Goal: Task Accomplishment & Management: Manage account settings

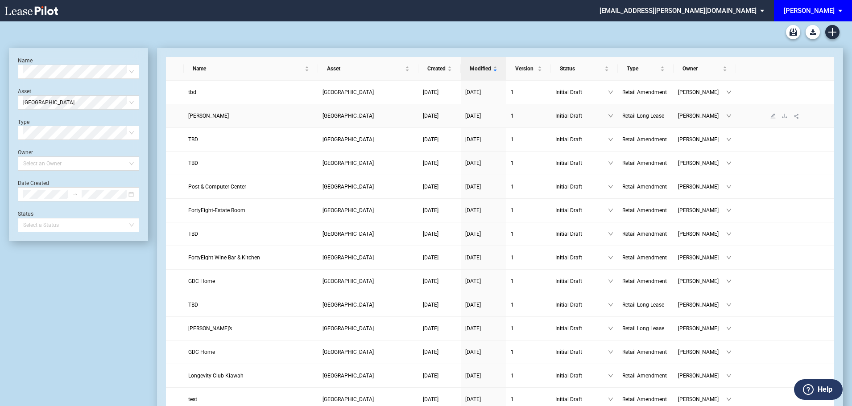
click at [209, 117] on span "Kendra Scott" at bounding box center [208, 116] width 41 height 6
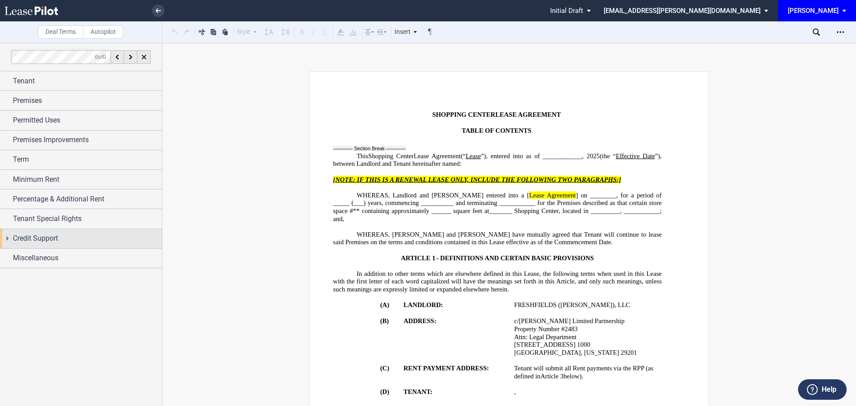
click at [33, 240] on span "Credit Support" at bounding box center [35, 238] width 45 height 11
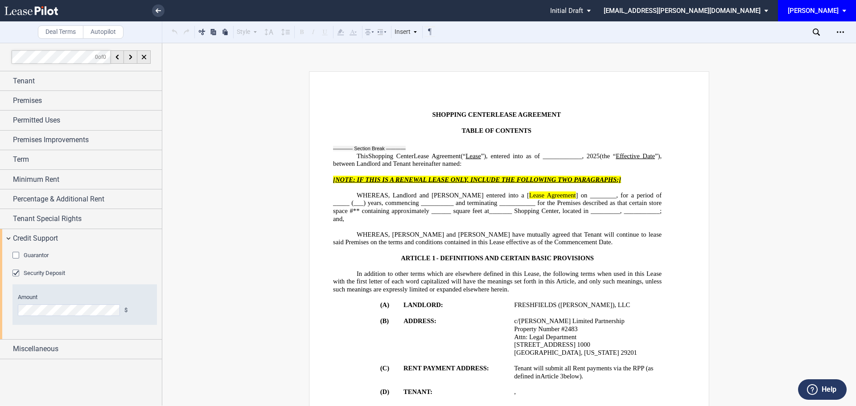
drag, startPoint x: 14, startPoint y: 256, endPoint x: 28, endPoint y: 258, distance: 13.6
click at [16, 256] on div "Guarantor" at bounding box center [16, 256] width 9 height 9
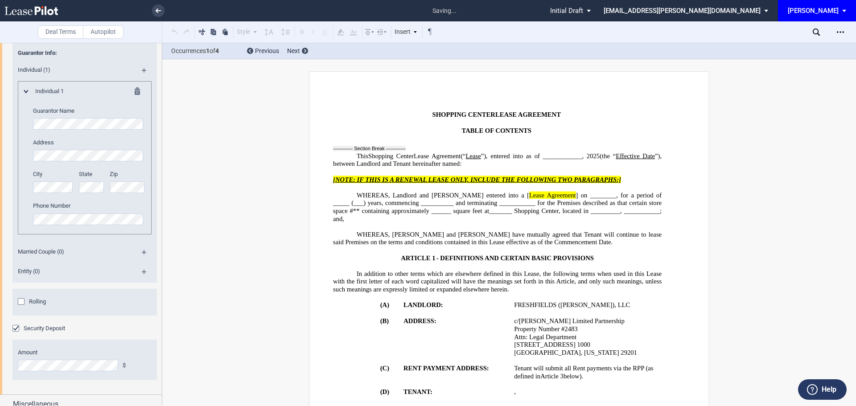
scroll to position [1441, 0]
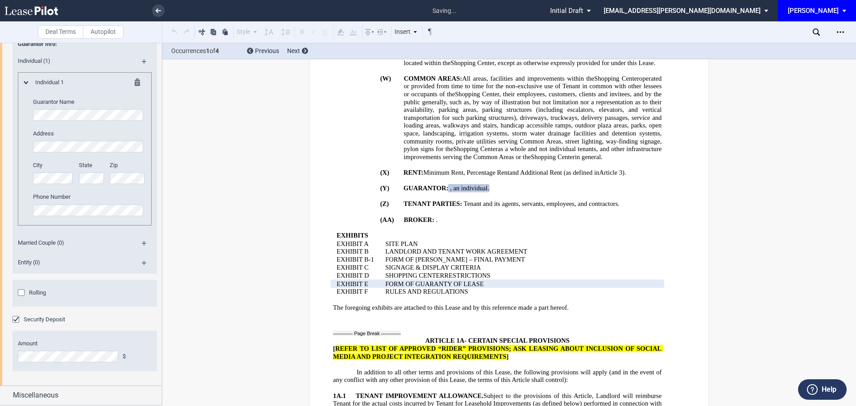
click at [21, 293] on div "Rolling" at bounding box center [22, 293] width 9 height 9
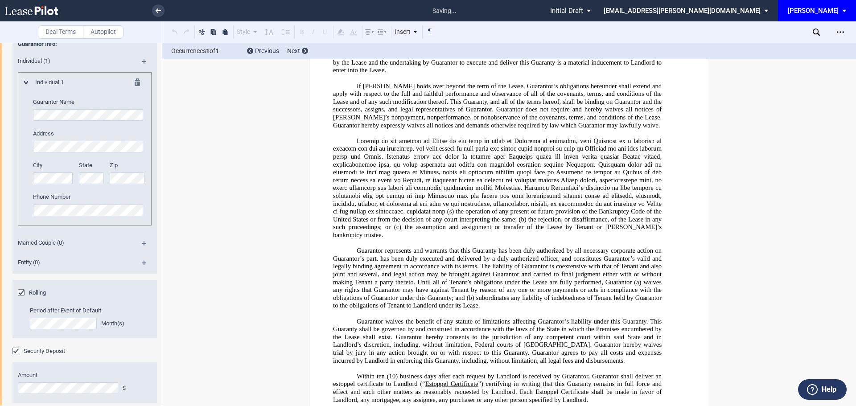
scroll to position [19908, 0]
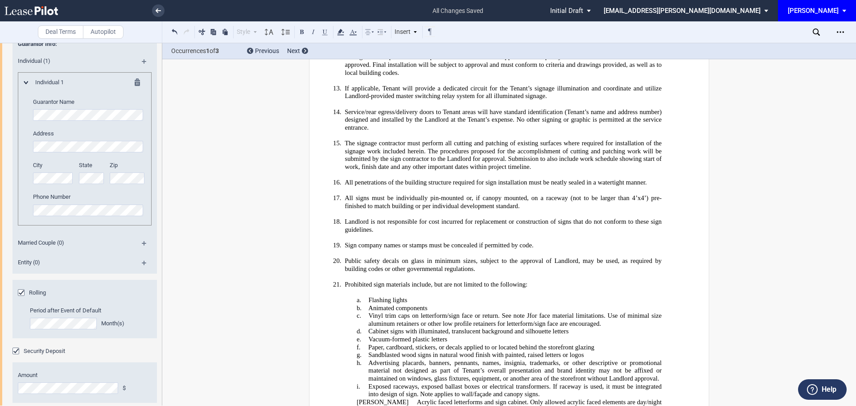
scroll to position [19061, 0]
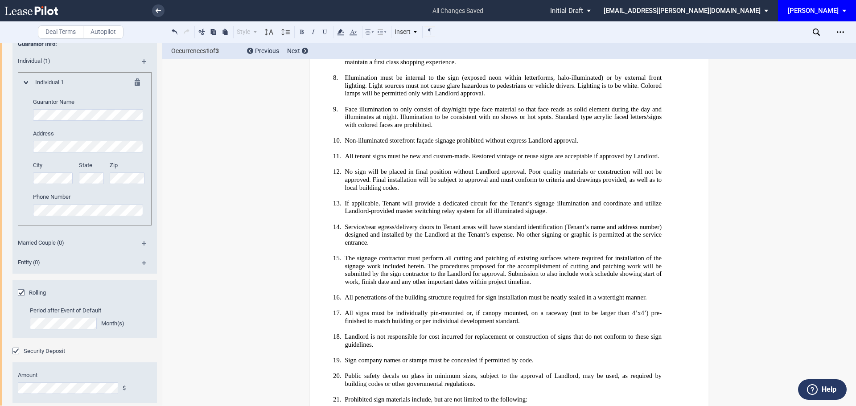
click at [0, 330] on html ".bocls-1{fill:#26354a;fill-rule:evenodd} Loading... × all changes saved Pending…" at bounding box center [428, 203] width 856 height 406
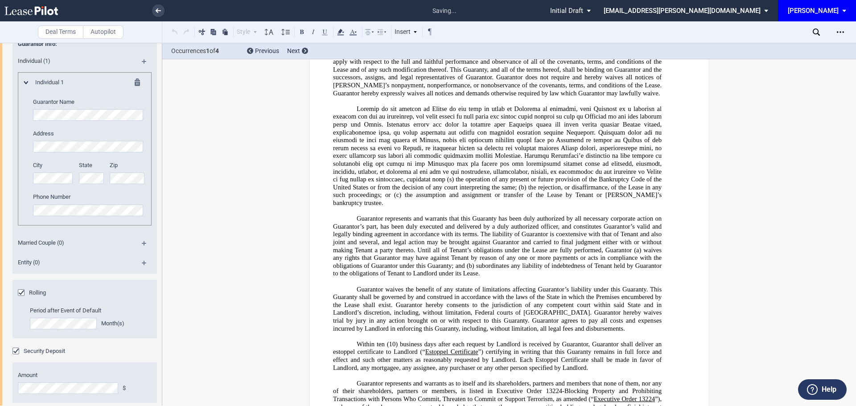
scroll to position [19911, 0]
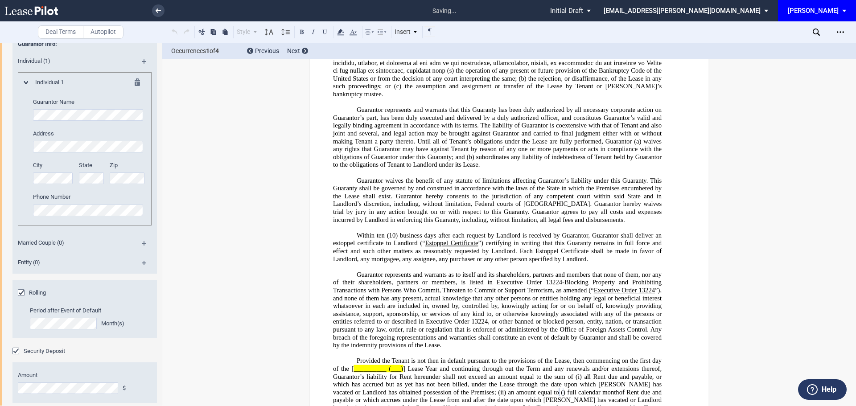
click at [22, 292] on div "Rolling" at bounding box center [22, 293] width 9 height 9
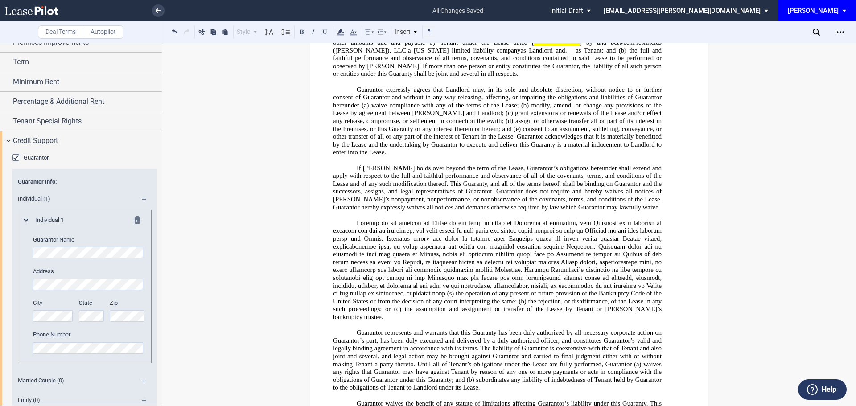
scroll to position [0, 0]
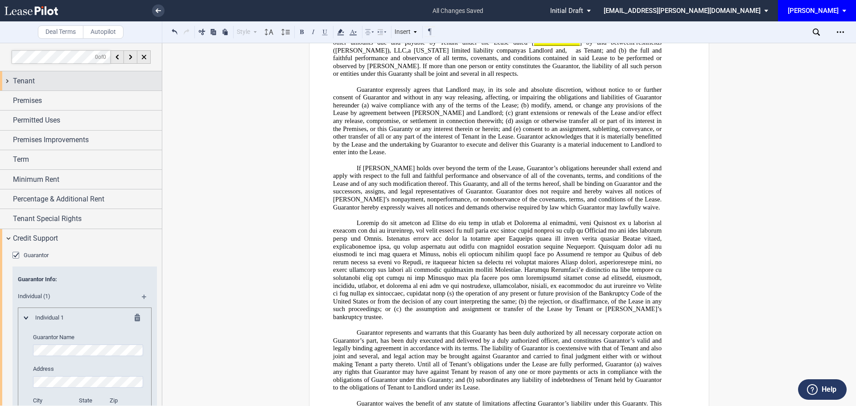
click at [29, 82] on span "Tenant" at bounding box center [24, 81] width 22 height 11
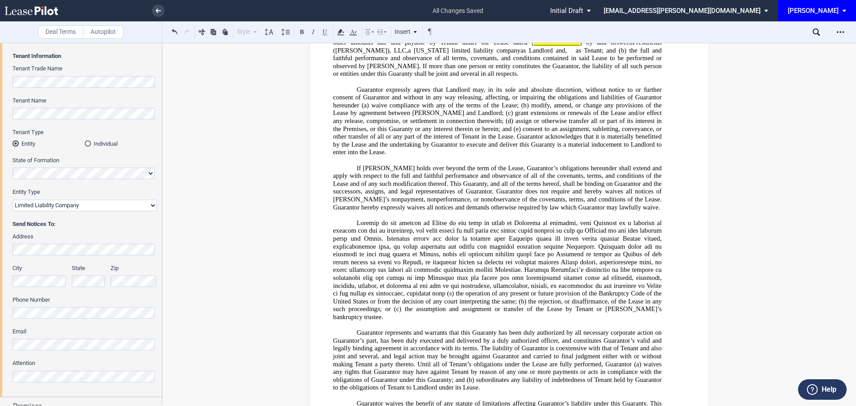
scroll to position [178, 0]
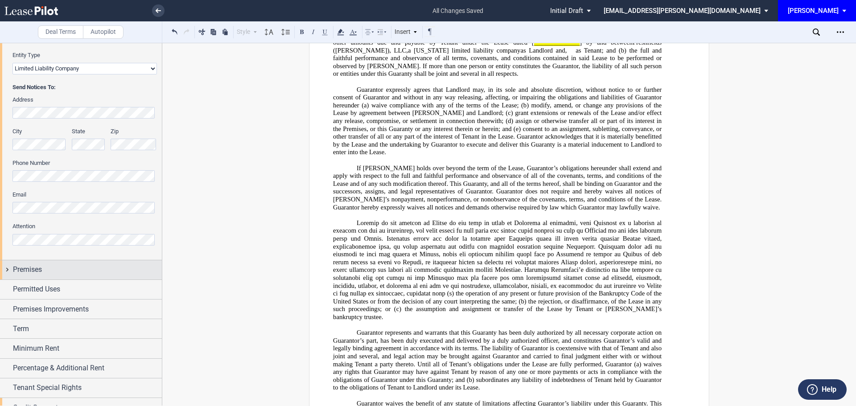
click at [35, 269] on span "Premises" at bounding box center [27, 269] width 29 height 11
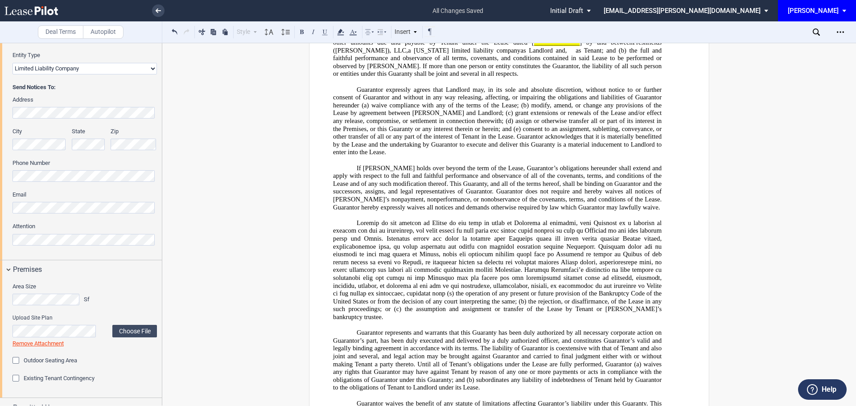
scroll to position [401, 0]
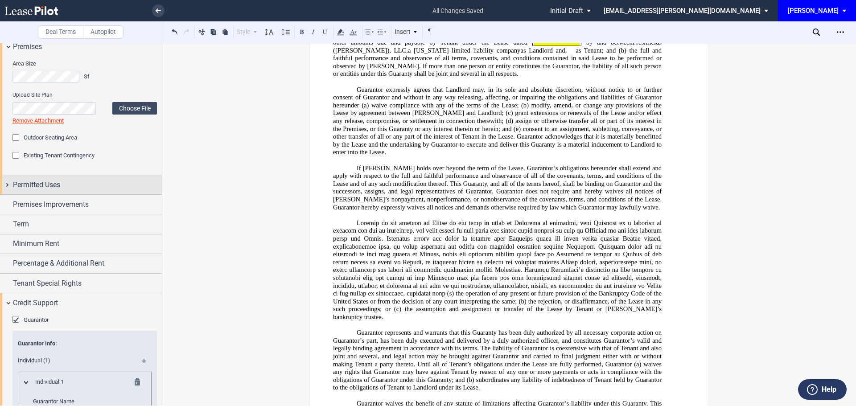
click at [46, 181] on span "Permitted Uses" at bounding box center [36, 185] width 47 height 11
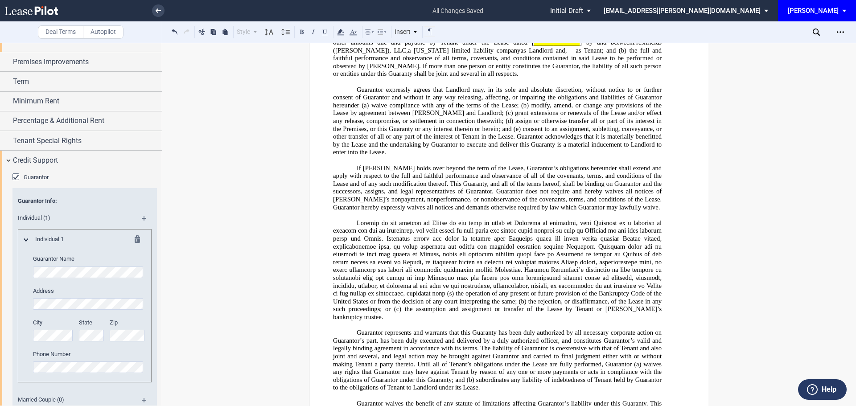
scroll to position [580, 0]
click at [77, 67] on span "Premises Improvements" at bounding box center [51, 61] width 76 height 11
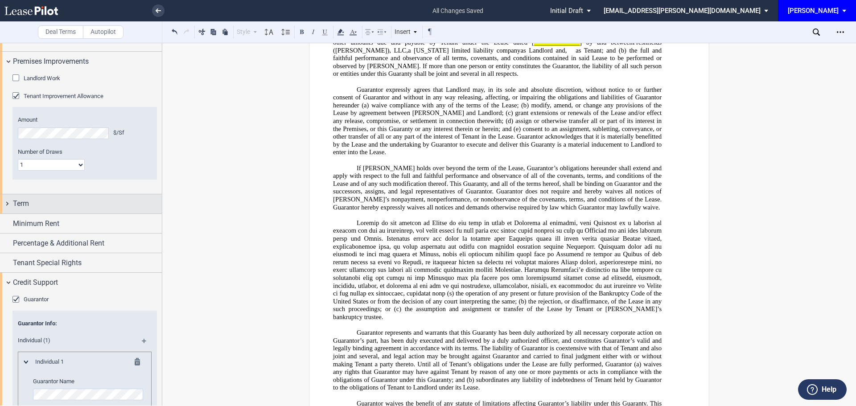
click at [25, 209] on span "Term" at bounding box center [21, 203] width 16 height 11
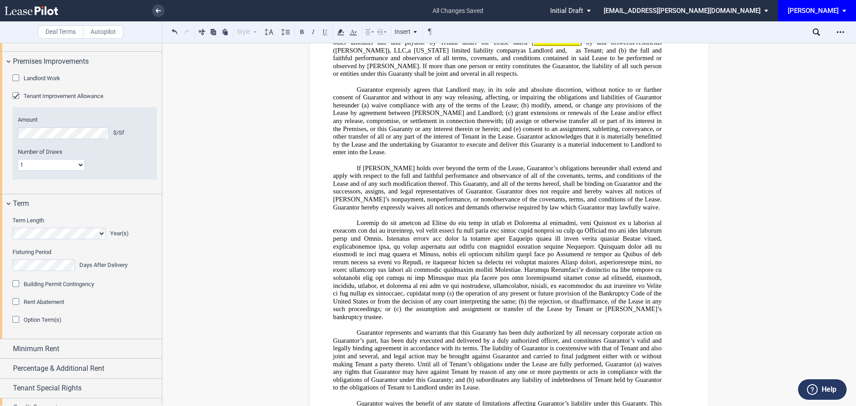
scroll to position [758, 0]
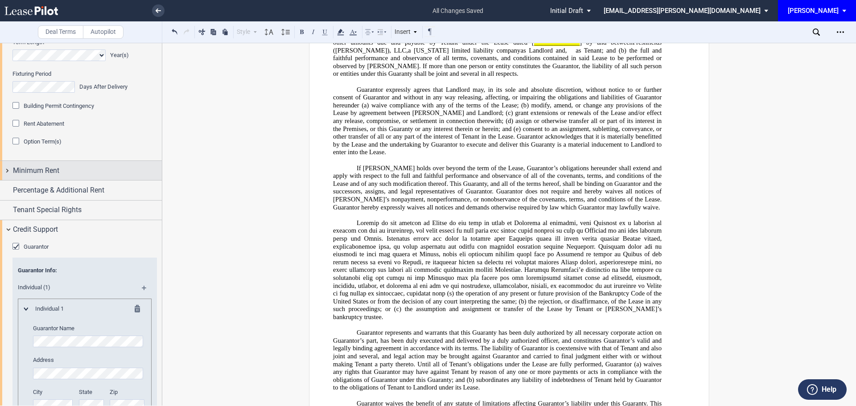
click at [50, 176] on span "Minimum Rent" at bounding box center [36, 170] width 46 height 11
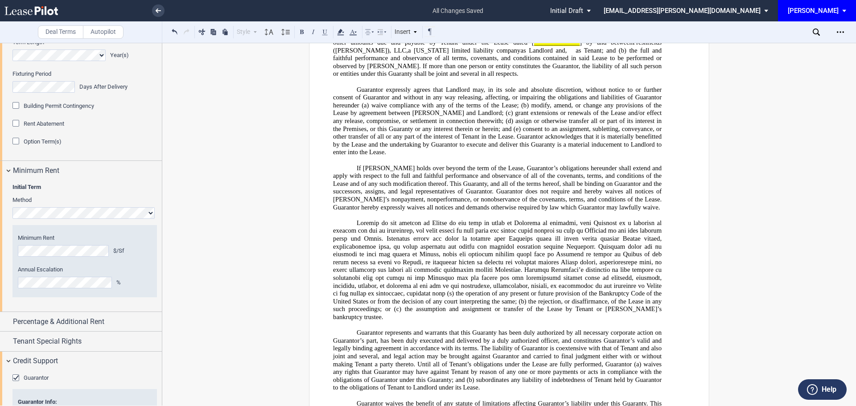
scroll to position [981, 0]
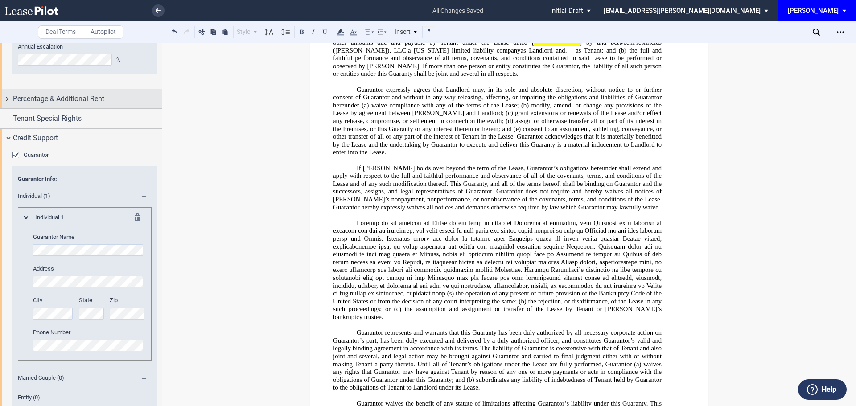
click at [56, 104] on span "Percentage & Additional Rent" at bounding box center [58, 99] width 91 height 11
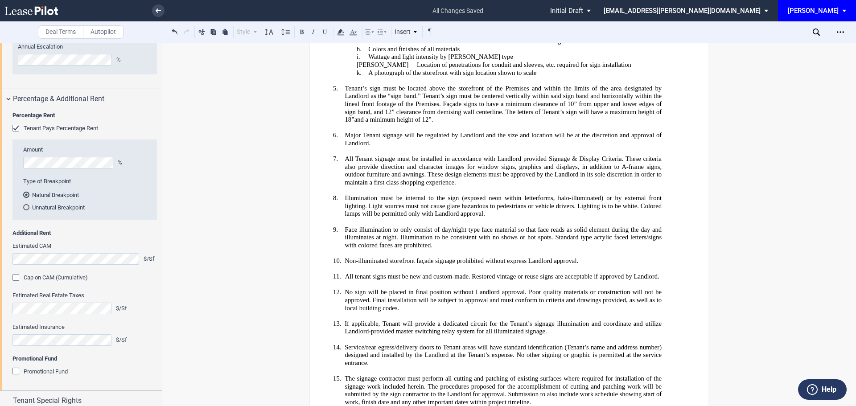
scroll to position [18930, 0]
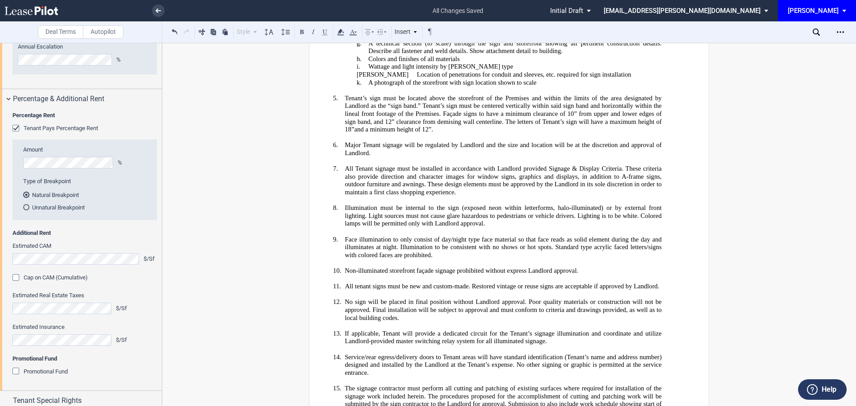
drag, startPoint x: 828, startPoint y: 241, endPoint x: 844, endPoint y: 221, distance: 25.6
drag, startPoint x: 747, startPoint y: 323, endPoint x: 773, endPoint y: 308, distance: 30.4
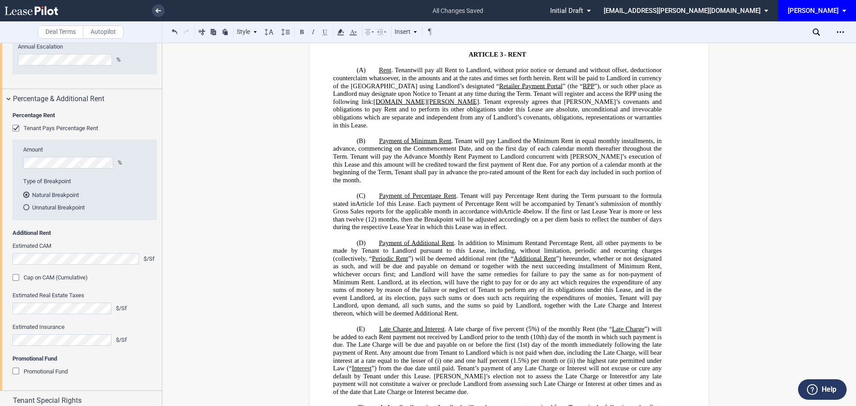
scroll to position [2541, 0]
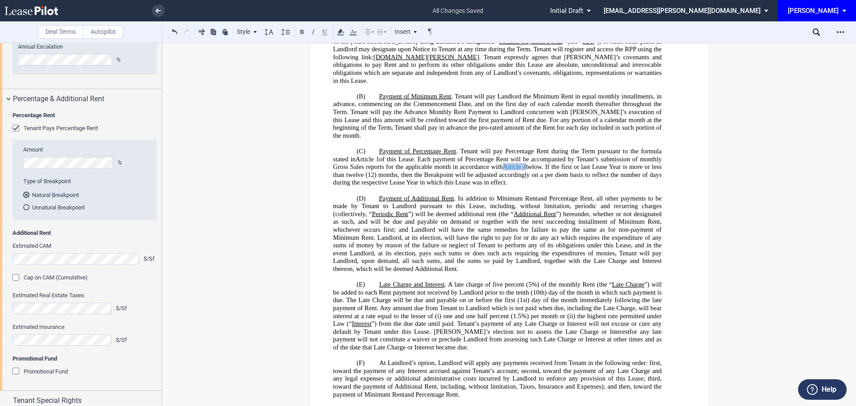
click at [523, 163] on link "Article 4" at bounding box center [514, 167] width 23 height 8
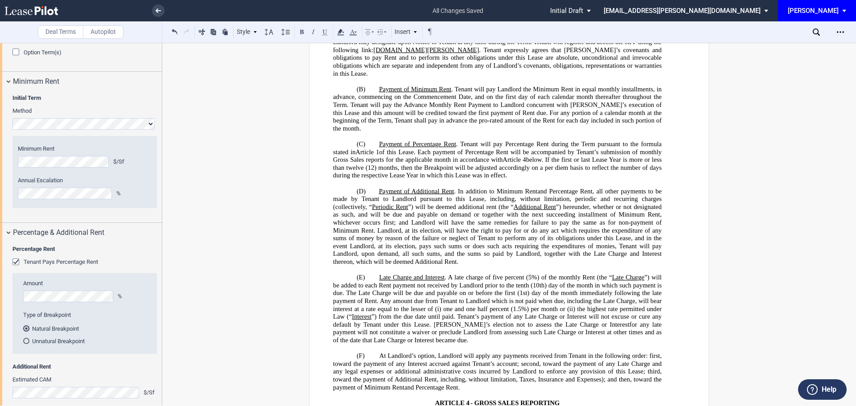
scroll to position [2512, 0]
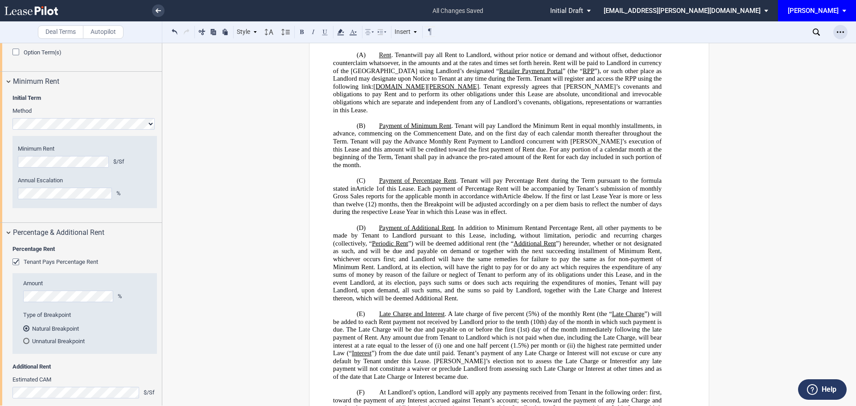
click at [840, 36] on div "Open Lease options menu" at bounding box center [840, 32] width 14 height 14
click at [757, 46] on div "Download" at bounding box center [788, 48] width 109 height 8
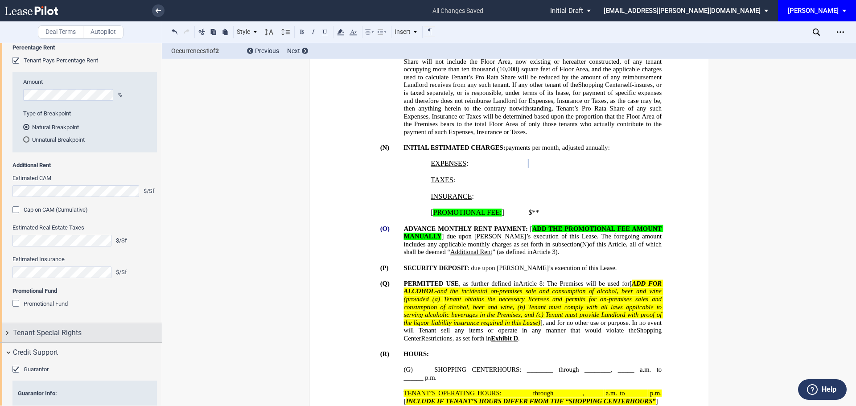
scroll to position [1070, 0]
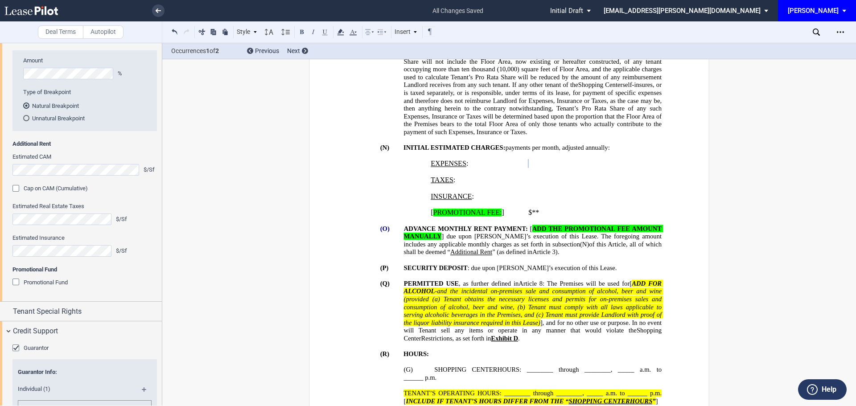
click at [15, 288] on div "Promotional Fund" at bounding box center [16, 283] width 9 height 9
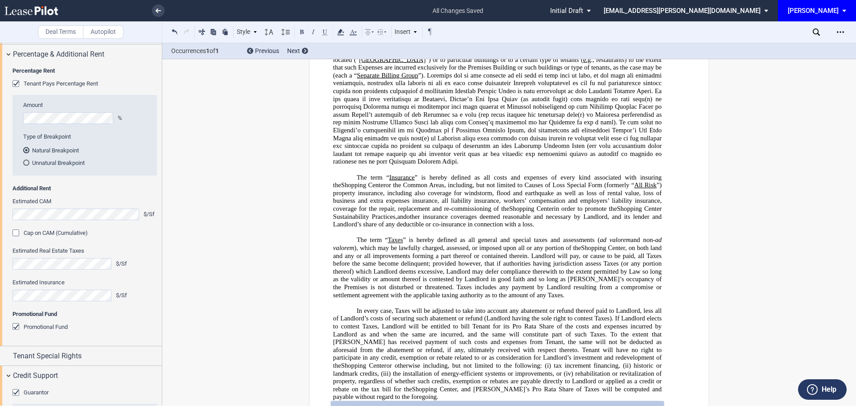
scroll to position [5279, 0]
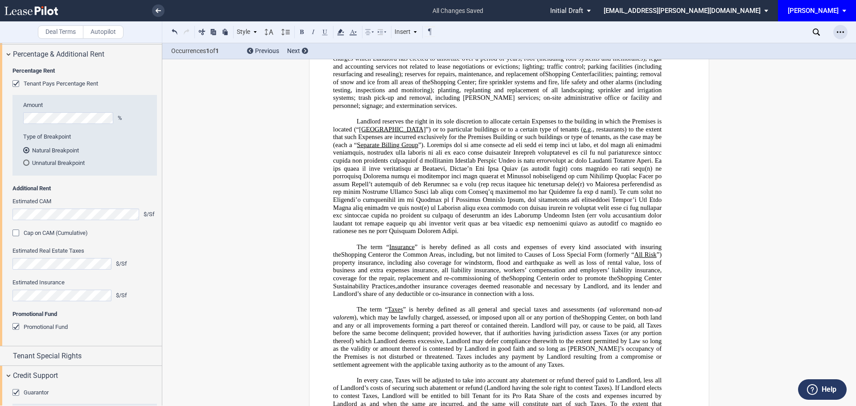
click at [837, 30] on icon "Open Lease options menu" at bounding box center [840, 32] width 7 height 7
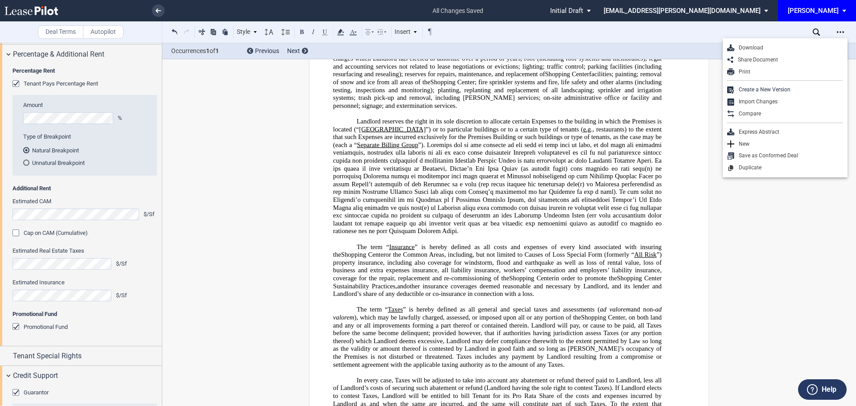
click at [746, 47] on div "Download" at bounding box center [788, 48] width 109 height 8
